Goal: Task Accomplishment & Management: Use online tool/utility

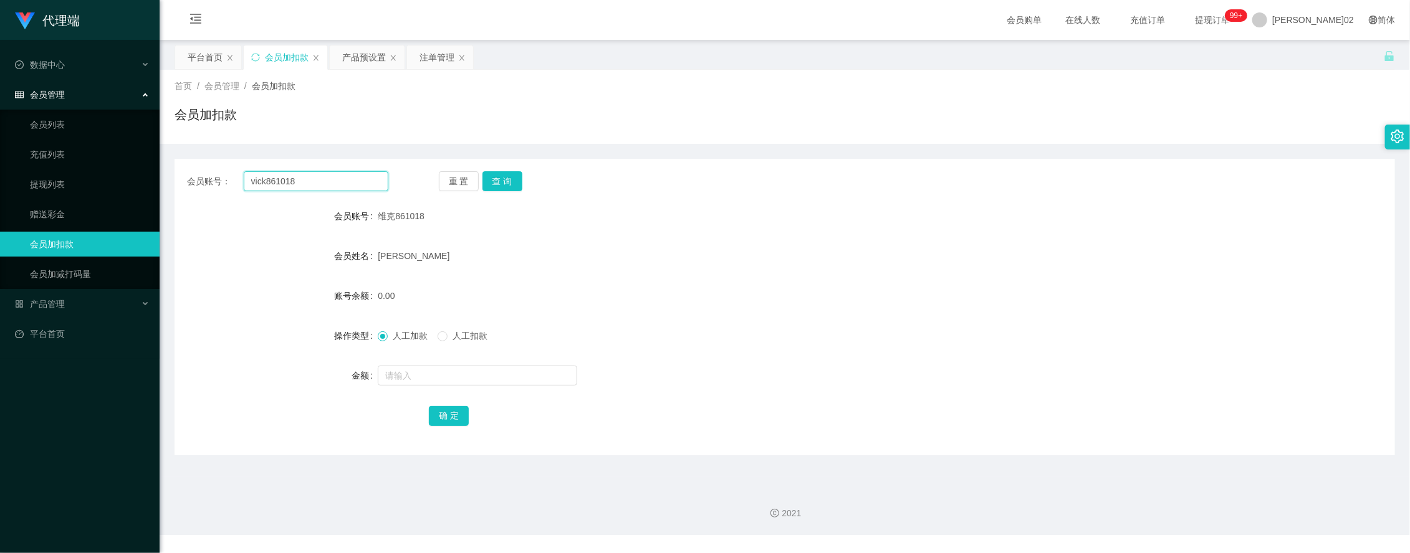
click at [303, 176] on input "vick861018" at bounding box center [316, 181] width 145 height 20
drag, startPoint x: 307, startPoint y: 182, endPoint x: 217, endPoint y: 179, distance: 90.4
click at [112, 181] on section "代理端 数据中心 会员管理 会员列表 充值列表 提现列表 赠送彩金 会员加扣款 会员加减打码量 产品管理 开奖记录 注单管理 产品列表 即时注单 产品预设置 …" at bounding box center [705, 267] width 1410 height 535
paste input "Kelvin787"
type input "Kelvin7878"
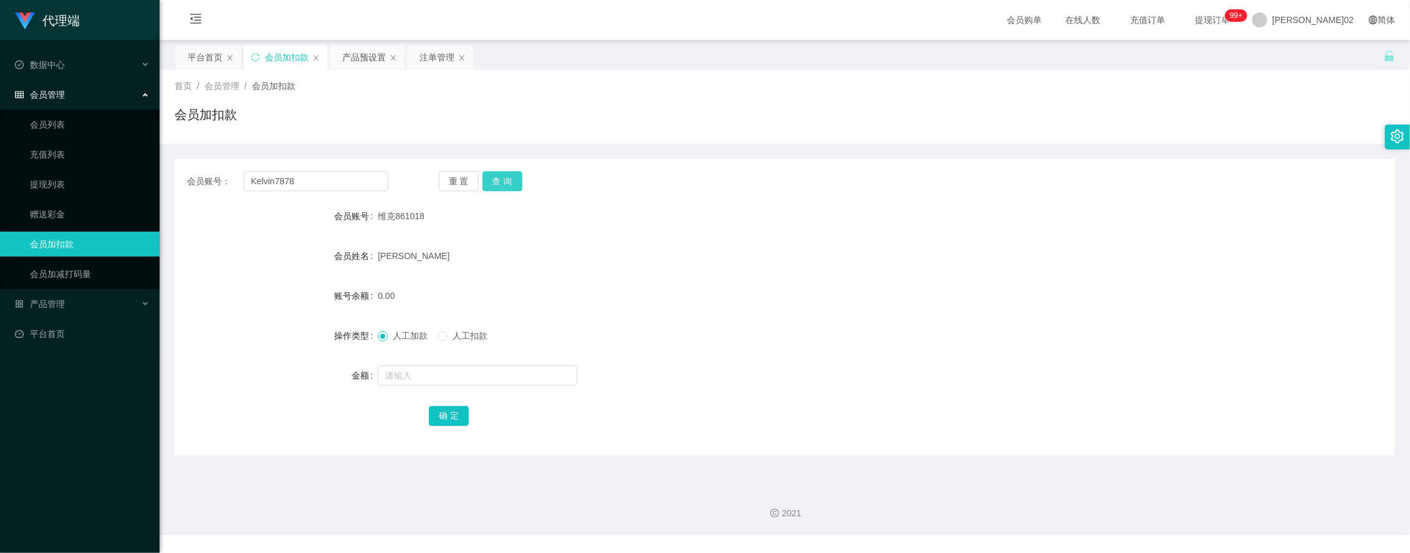
click at [508, 175] on button "查 询" at bounding box center [502, 181] width 40 height 20
click at [799, 260] on div "[PERSON_NAME]" at bounding box center [734, 256] width 712 height 25
click at [324, 173] on input "Kelvin7878" at bounding box center [316, 181] width 145 height 20
click at [447, 54] on div "注单管理" at bounding box center [436, 57] width 35 height 24
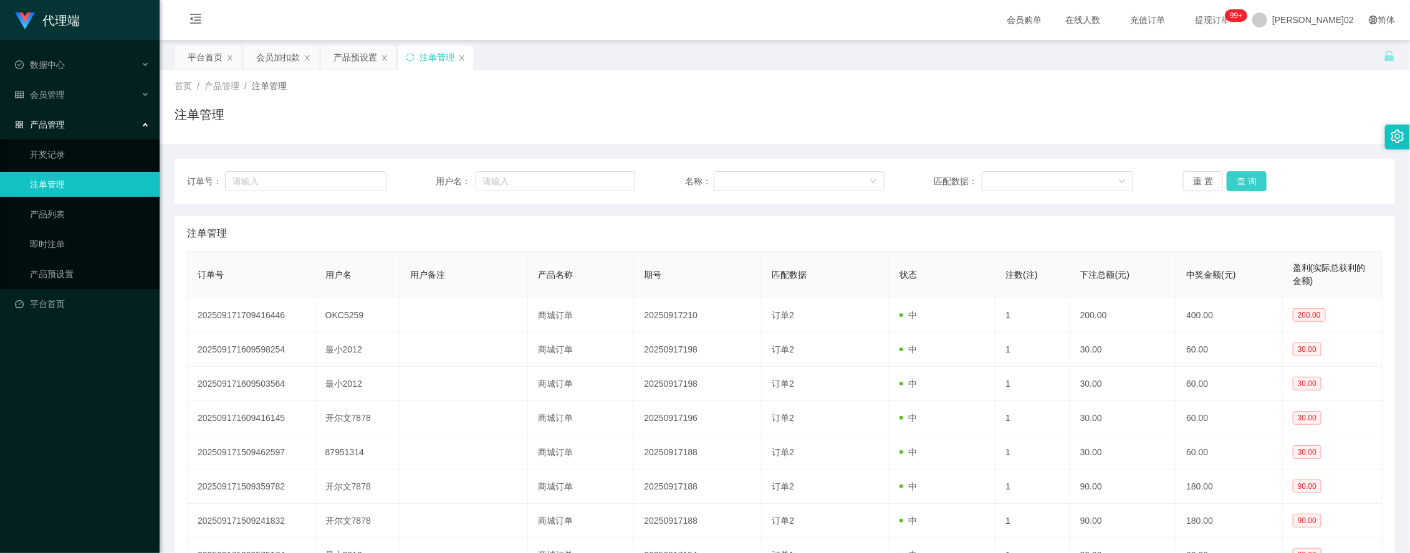
click at [1231, 172] on button "查 询" at bounding box center [1246, 181] width 40 height 20
click at [1175, 173] on div "订单号： 用户名： 名称： 匹配数据： 重 置 查 询" at bounding box center [784, 181] width 1195 height 20
click at [558, 191] on div "订单号： 用户名： 名称： 匹配数据： 重 置 查 询" at bounding box center [784, 181] width 1220 height 45
click at [609, 179] on input "text" at bounding box center [555, 181] width 160 height 20
paste input "Kelvin7878"
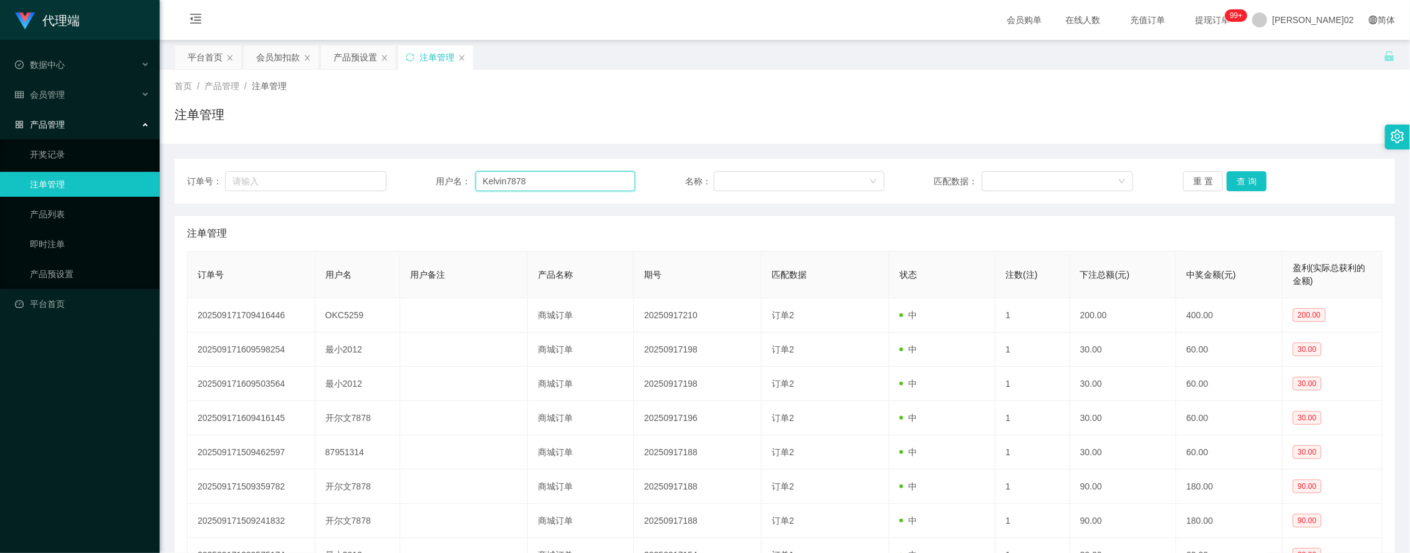
type input "Kelvin7878"
click at [1261, 181] on div "重 置 查 询" at bounding box center [1282, 181] width 199 height 20
click at [1250, 176] on button "查 询" at bounding box center [1246, 181] width 40 height 20
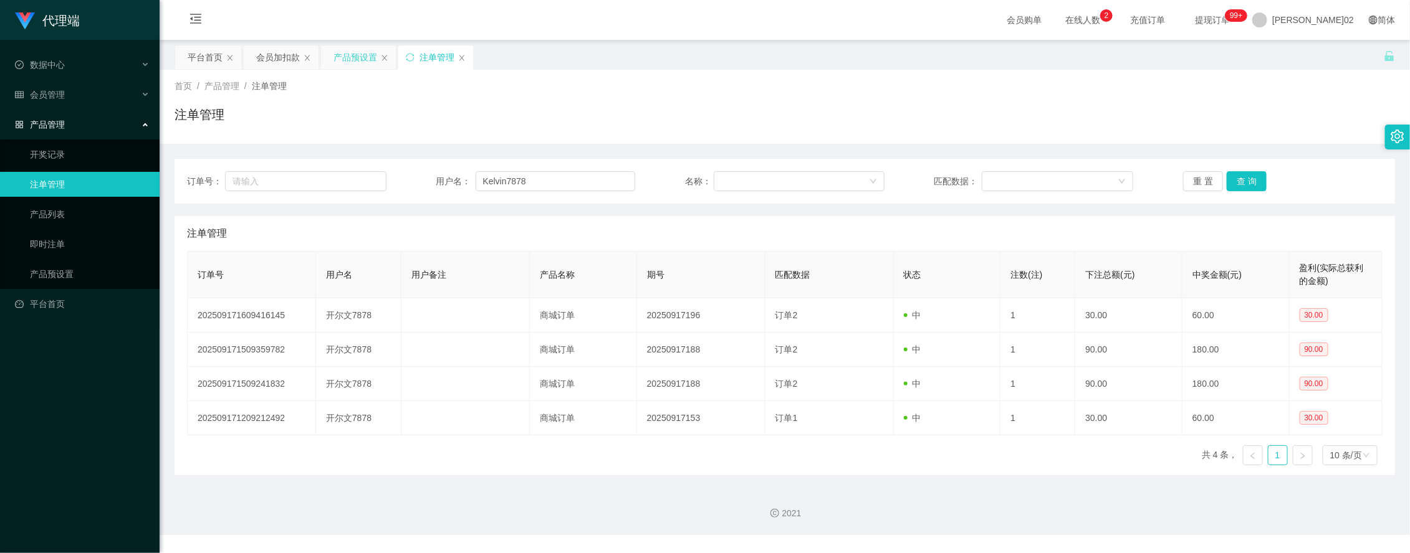
click at [347, 60] on div "产品预设置" at bounding box center [355, 57] width 44 height 24
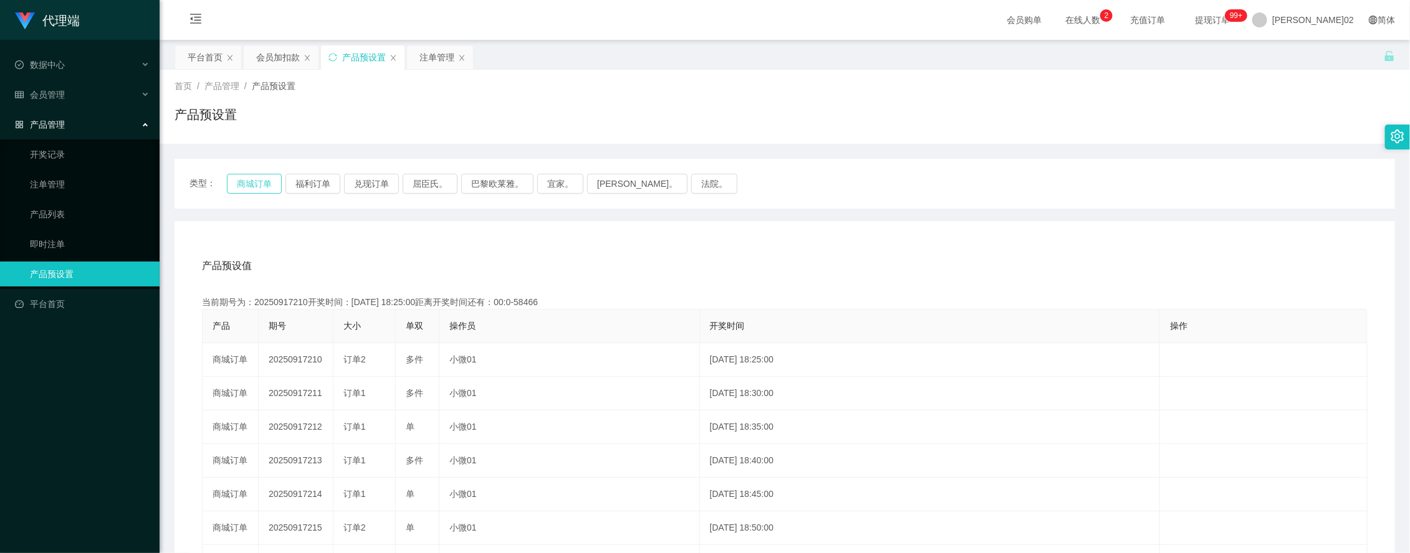
click at [264, 176] on button "商城订单" at bounding box center [254, 184] width 55 height 20
click at [251, 178] on button "商城订单" at bounding box center [254, 184] width 55 height 20
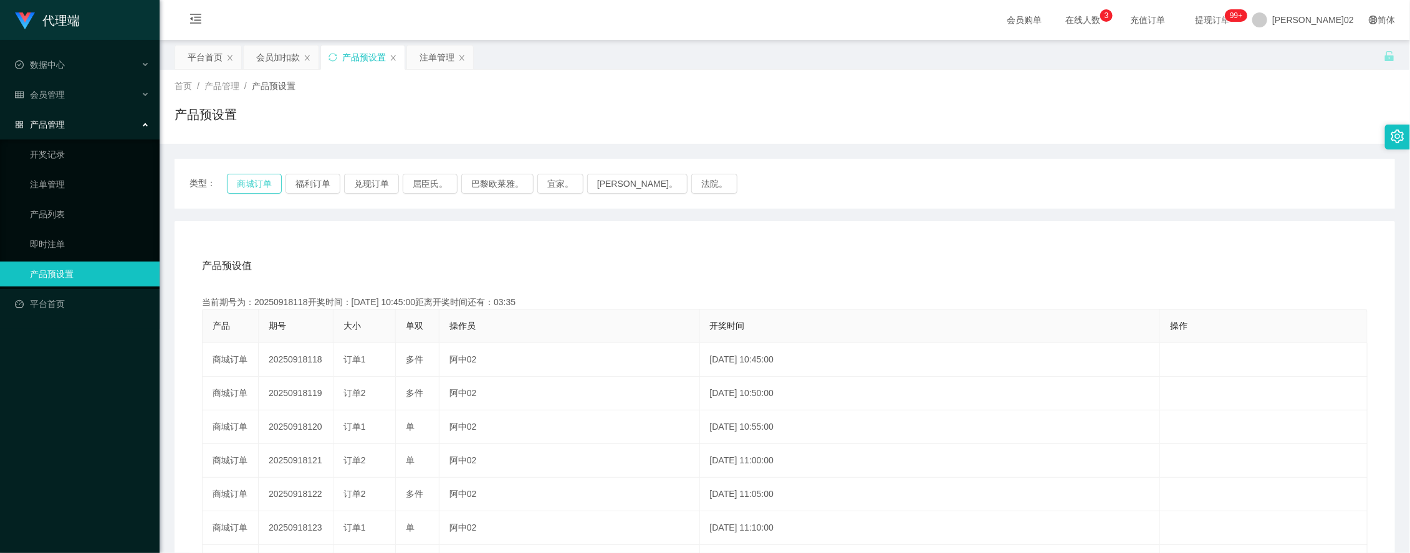
click at [264, 185] on button "商城订单" at bounding box center [254, 184] width 55 height 20
click at [546, 234] on div "产品预设值 添加期号 当前期号为：20250918118开奖时间：[DATE] 10:45:00距离开奖时间还有：00:0-85 产品 期号 大小 单双 操作…" at bounding box center [784, 477] width 1220 height 513
click at [265, 188] on button "商城订单" at bounding box center [254, 184] width 55 height 20
click at [334, 240] on div "产品预设值 添加期号 当前期号为：20250918118开奖时间：[DATE] 10:45:00距离开奖时间还有：00:0-301 产品 期号 大小 单双 操…" at bounding box center [784, 477] width 1220 height 513
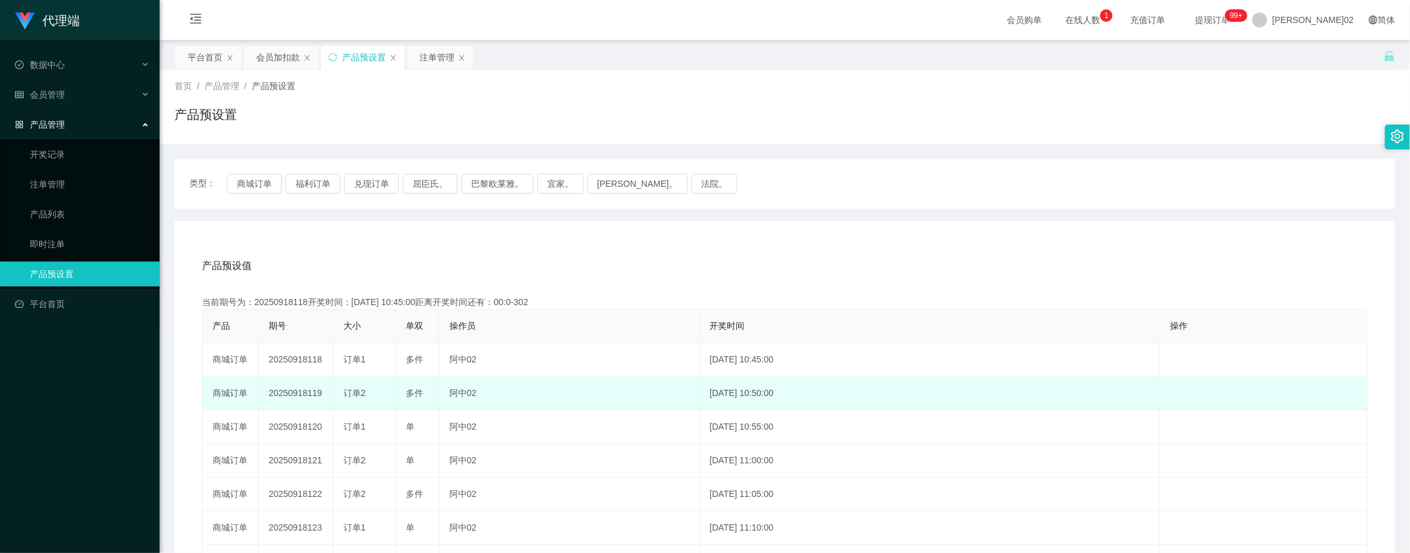
click at [301, 388] on td "20250918119" at bounding box center [296, 394] width 75 height 34
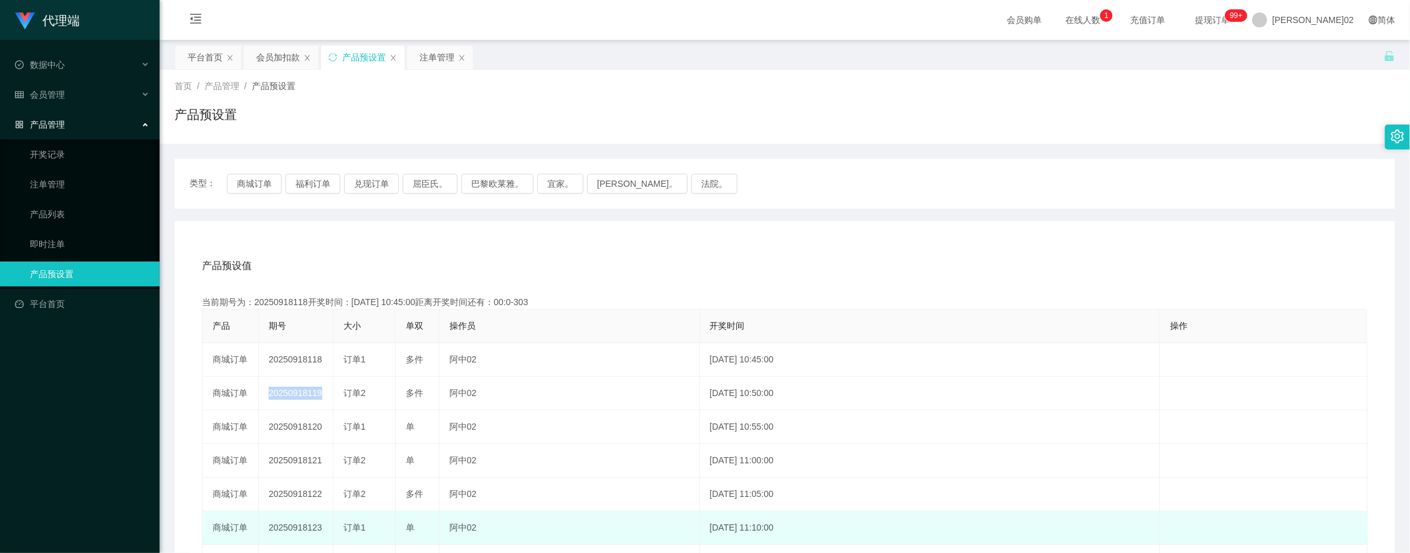
copy td "20250918119"
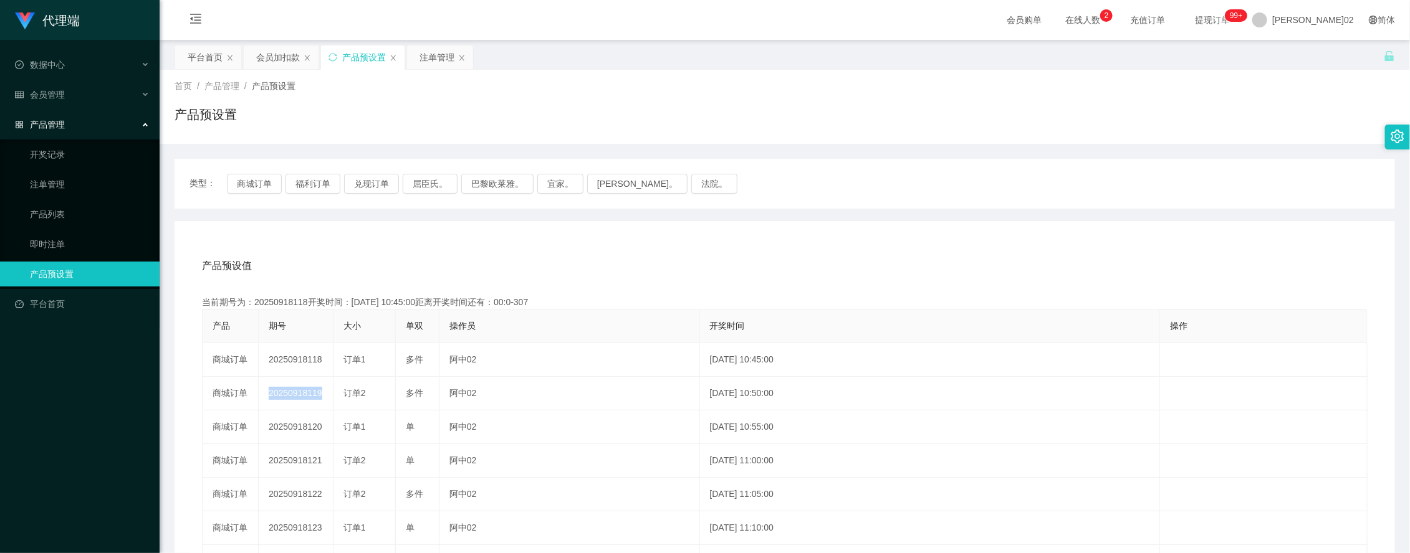
click at [783, 231] on div "产品预设值 添加期号 当前期号为：20250918118开奖时间：[DATE] 10:45:00距离开奖时间还有：00:0-307 产品 期号 大小 单双 操…" at bounding box center [784, 477] width 1220 height 513
click at [278, 178] on button "商城订单" at bounding box center [254, 184] width 55 height 20
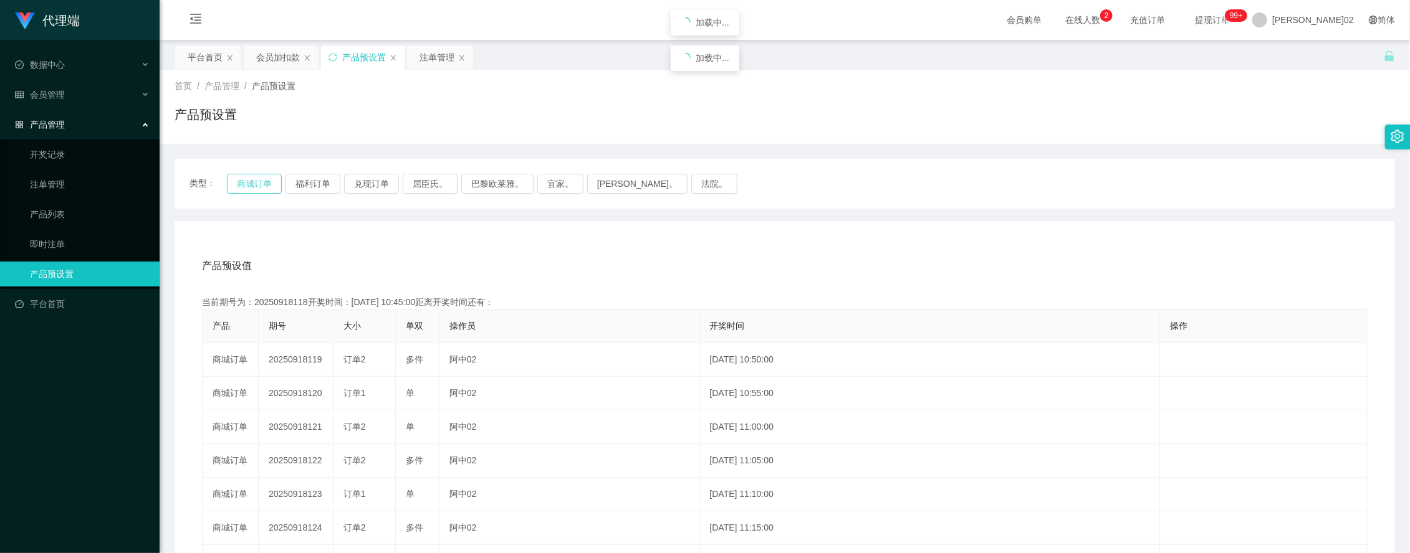
click at [274, 178] on button "商城订单" at bounding box center [254, 184] width 55 height 20
click at [269, 187] on button "商城订单" at bounding box center [254, 184] width 55 height 20
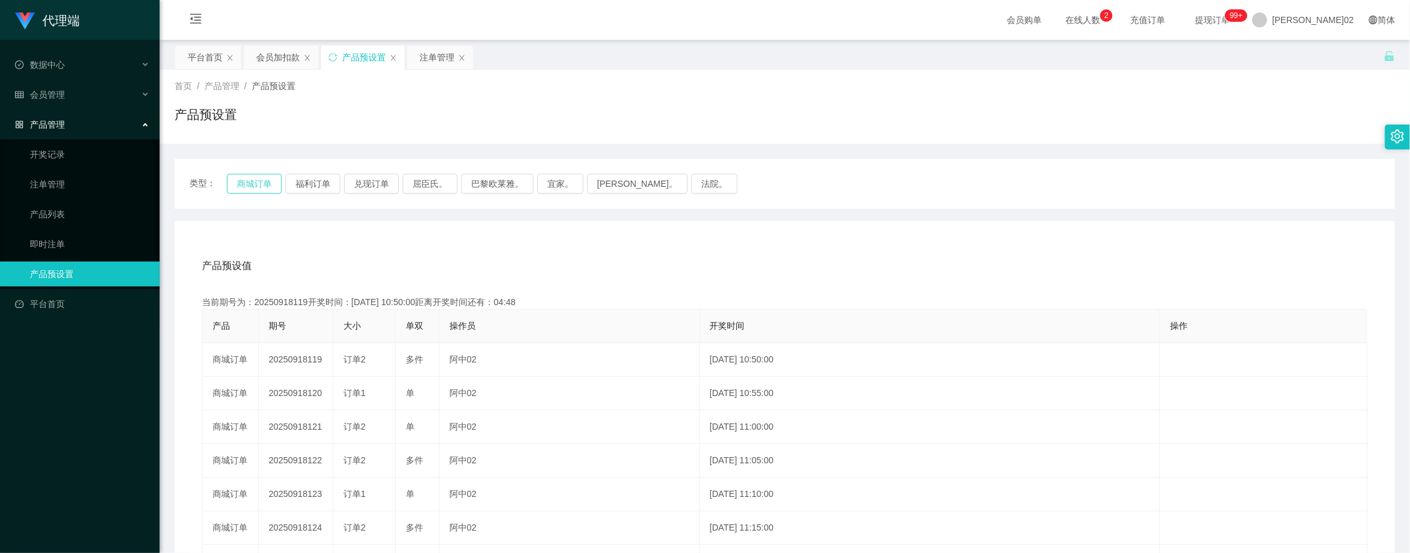
click at [269, 187] on button "商城订单" at bounding box center [254, 184] width 55 height 20
click at [274, 188] on button "商城订单" at bounding box center [254, 184] width 55 height 20
click at [628, 276] on div "产品预设值 添加期号" at bounding box center [784, 266] width 1165 height 35
